Goal: Find specific page/section: Find specific page/section

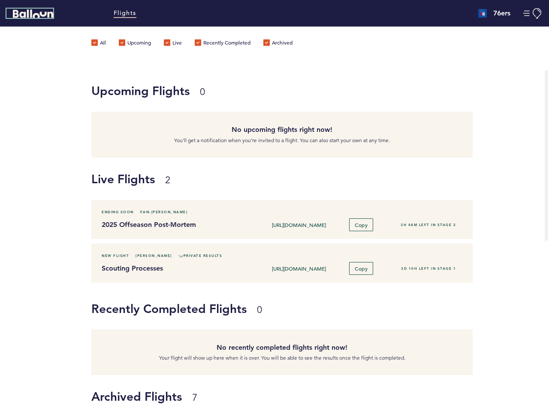
click at [33, 14] on icon "Balloon" at bounding box center [33, 13] width 40 height 9
click at [532, 13] on button "Manage Account" at bounding box center [532, 13] width 19 height 11
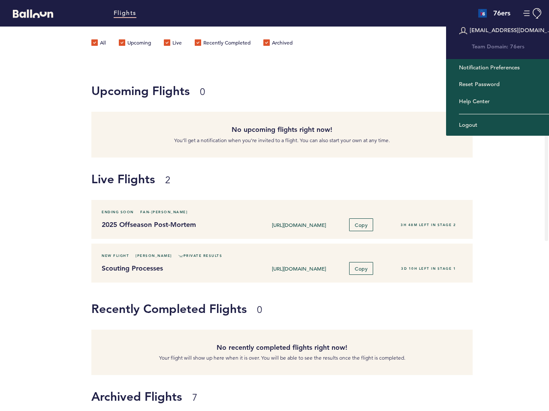
click at [320, 219] on div "[URL][DOMAIN_NAME] Copy" at bounding box center [321, 225] width 129 height 13
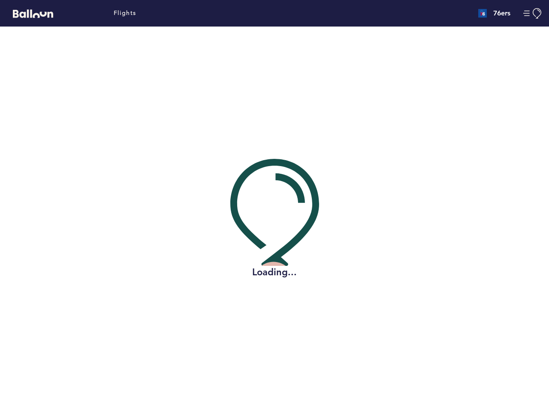
click at [360, 225] on div "Loading..." at bounding box center [274, 219] width 536 height 385
click at [320, 263] on div "Loading..." at bounding box center [274, 219] width 536 height 385
click at [188, 256] on div "Loading..." at bounding box center [274, 219] width 536 height 385
click at [360, 269] on div "Loading..." at bounding box center [274, 219] width 536 height 385
